Goal: Task Accomplishment & Management: Use online tool/utility

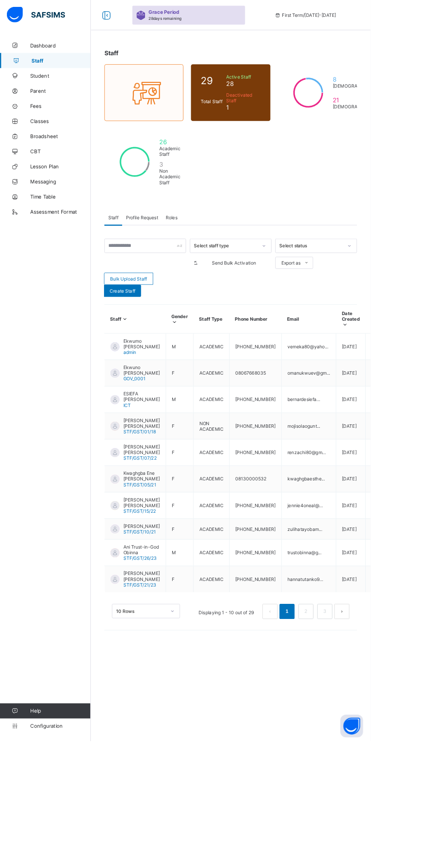
click at [27, 173] on icon at bounding box center [17, 173] width 35 height 6
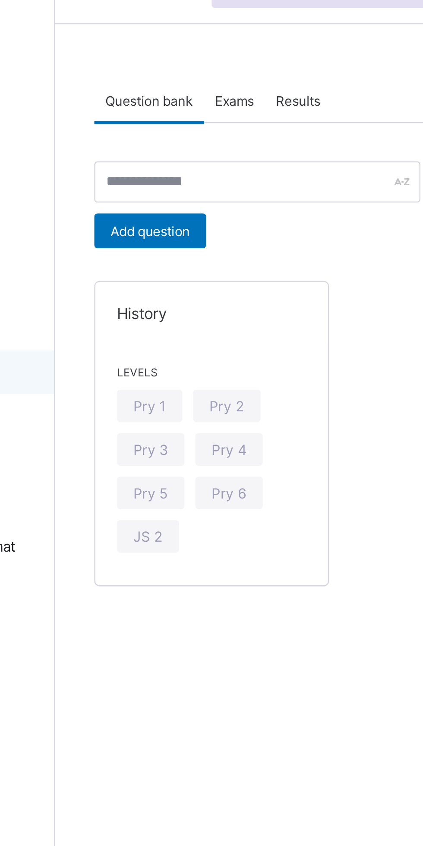
click at [141, 192] on div "Pry 1" at bounding box center [141, 186] width 26 height 13
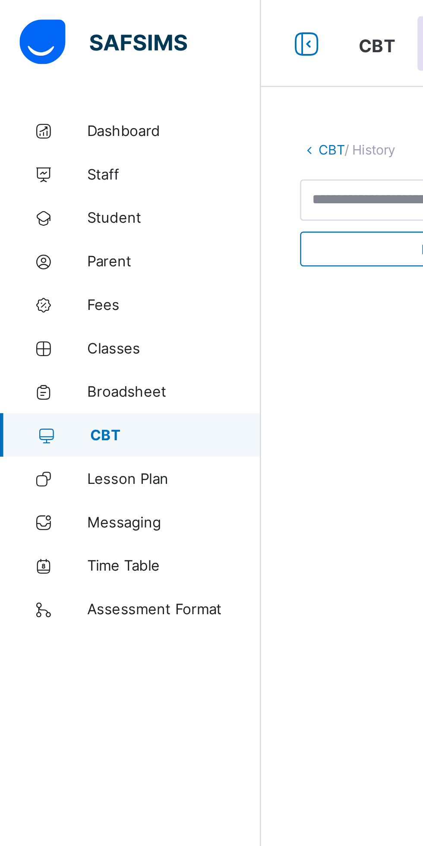
click at [120, 19] on icon at bounding box center [121, 17] width 15 height 13
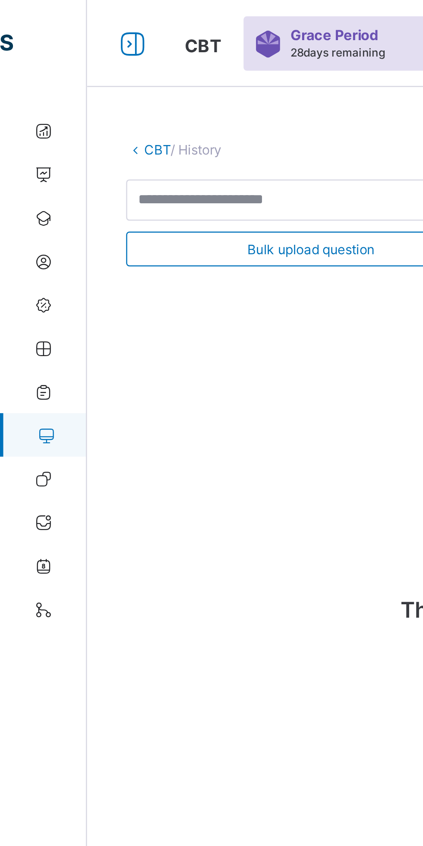
click at [58, 56] on link "CBT" at bounding box center [62, 59] width 10 height 6
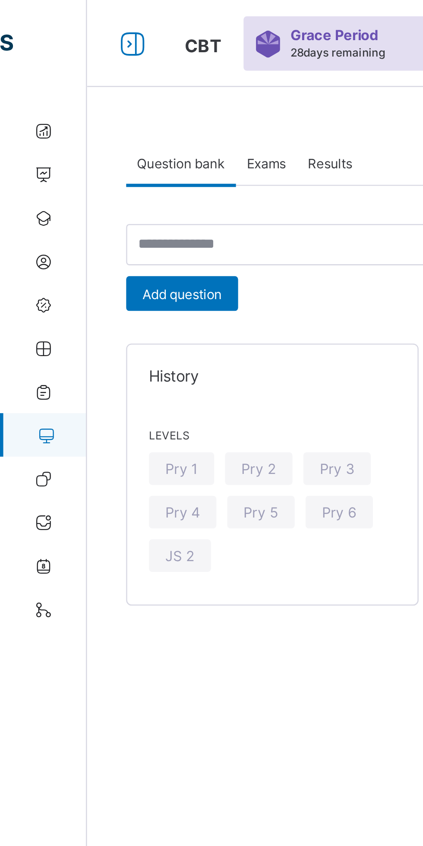
click at [105, 63] on span "Exams" at bounding box center [106, 65] width 16 height 6
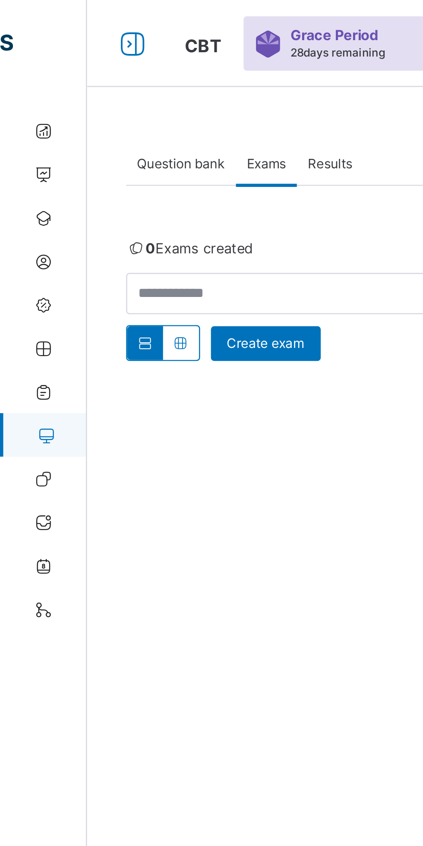
click at [108, 139] on span "Create exam" at bounding box center [105, 136] width 31 height 6
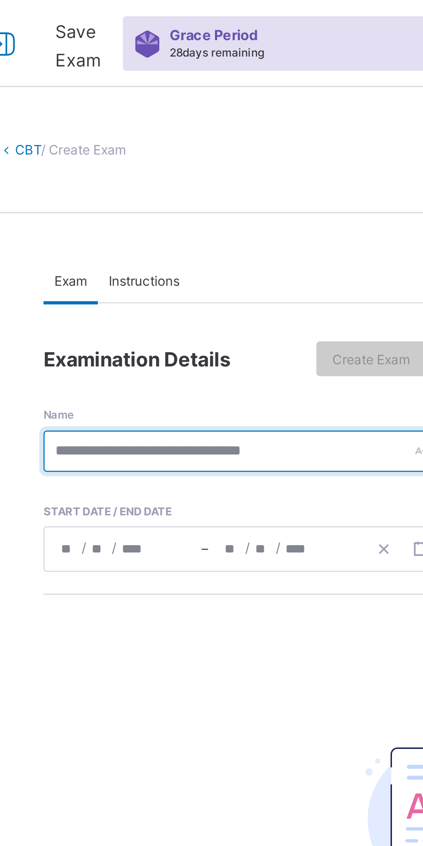
click at [87, 180] on input "text" at bounding box center [148, 179] width 158 height 16
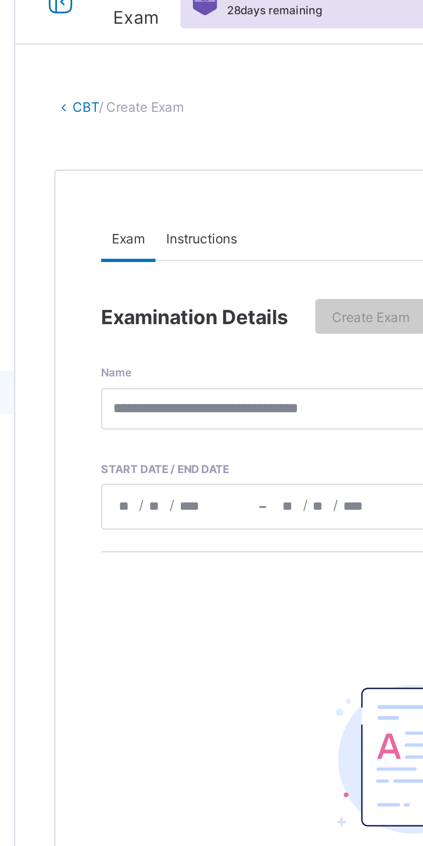
click at [175, 113] on span "Instructions" at bounding box center [178, 111] width 28 height 6
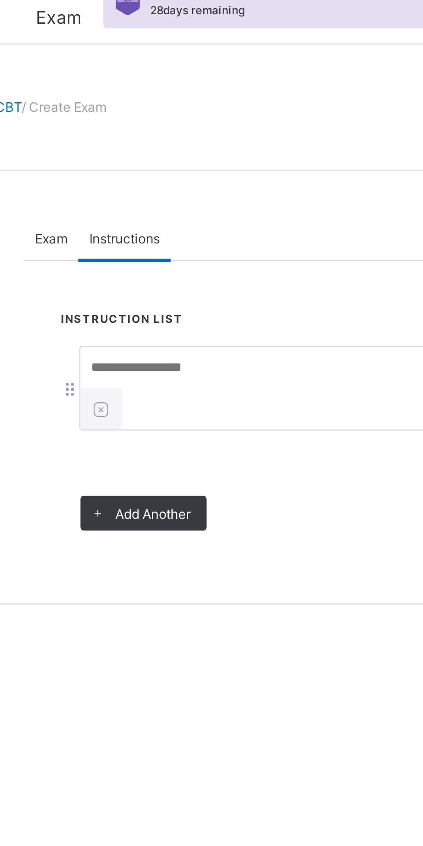
click at [187, 224] on div "Add Another" at bounding box center [185, 221] width 50 height 14
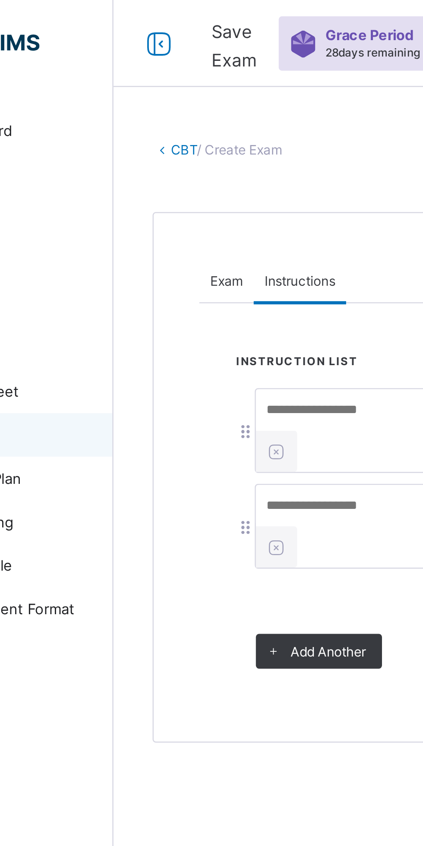
click at [131, 59] on link "CBT" at bounding box center [131, 59] width 10 height 6
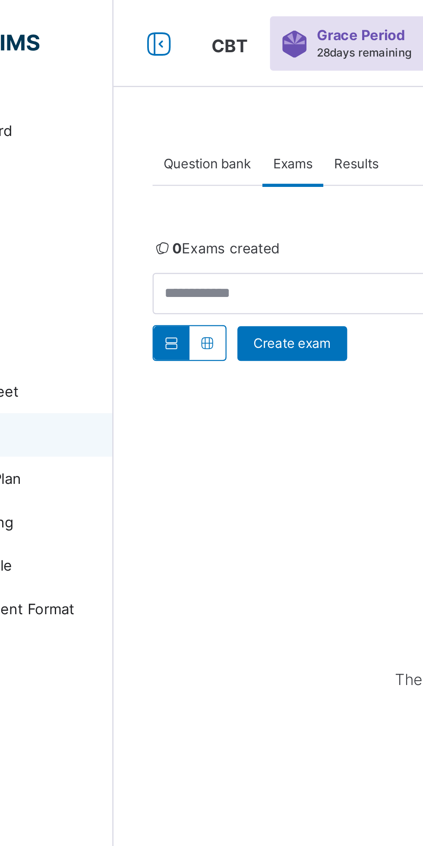
click at [137, 66] on span "Question bank" at bounding box center [140, 65] width 35 height 6
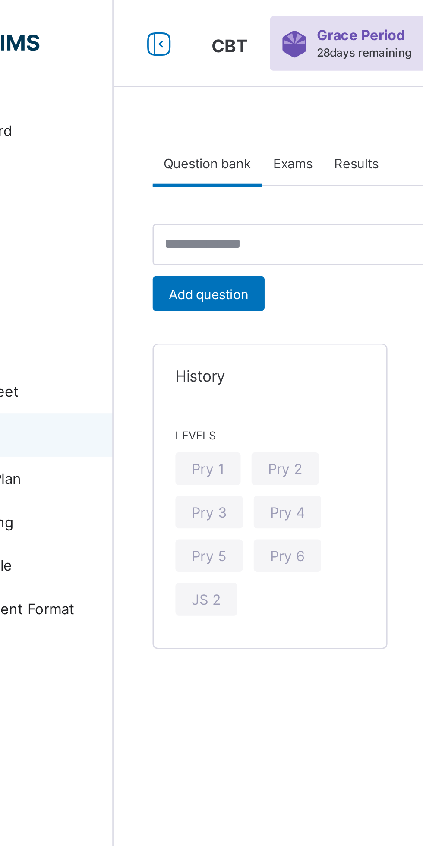
click at [140, 184] on span "Pry 1" at bounding box center [141, 186] width 13 height 6
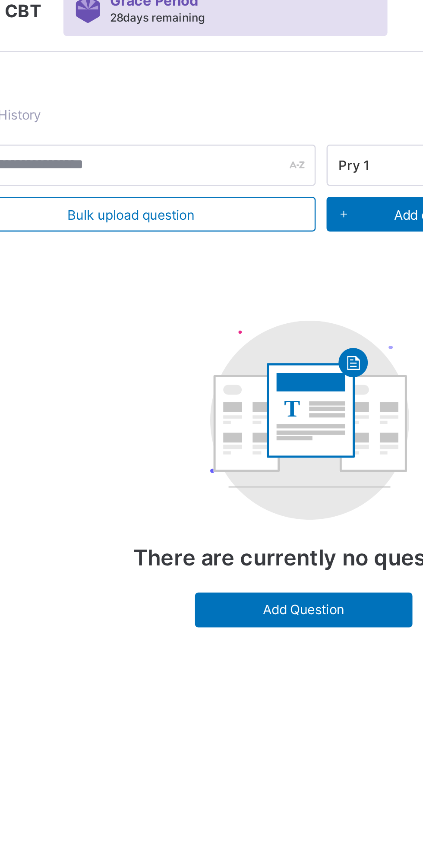
click at [252, 260] on div "Add Question" at bounding box center [261, 256] width 86 height 14
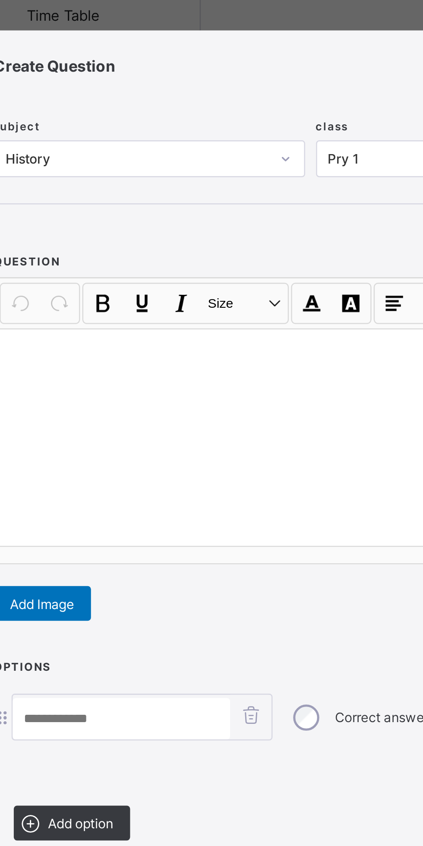
click at [161, 289] on div "subject History class Pry 1" at bounding box center [211, 268] width 378 height 41
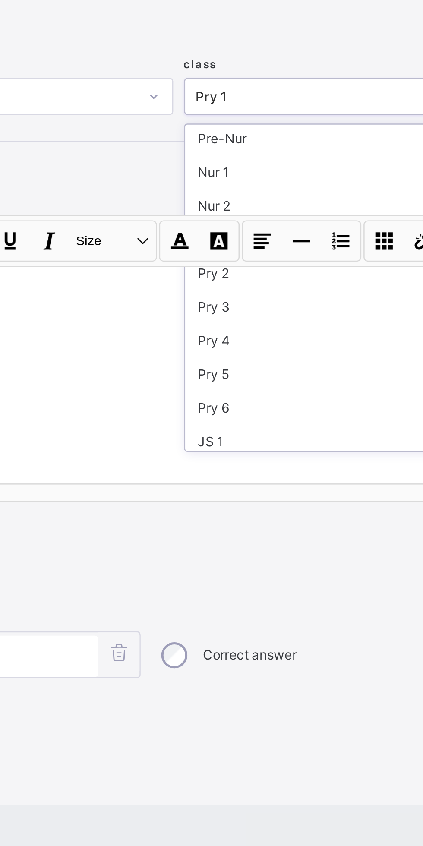
scroll to position [55, 0]
